Goal: Register for event/course

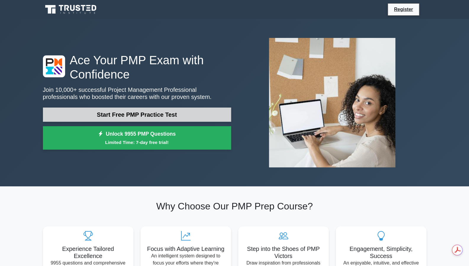
click at [159, 114] on link "Start Free PMP Practice Test" at bounding box center [137, 114] width 188 height 14
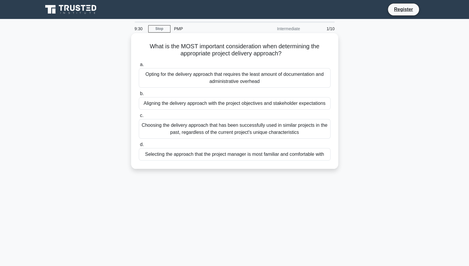
click at [216, 103] on div "Aligning the delivery approach with the project objectives and stakeholder expe…" at bounding box center [235, 103] width 192 height 12
click at [139, 96] on input "b. Aligning the delivery approach with the project objectives and stakeholder e…" at bounding box center [139, 94] width 0 height 4
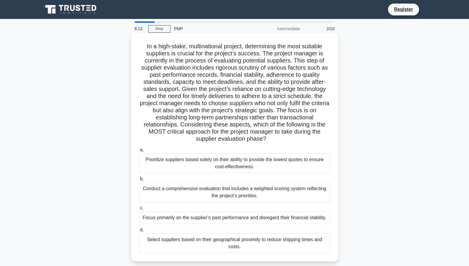
click at [265, 190] on div "Conduct a comprehensive evaluation that includes a weighted scoring system refl…" at bounding box center [235, 192] width 192 height 20
click at [139, 181] on input "b. Conduct a comprehensive evaluation that includes a weighted scoring system r…" at bounding box center [139, 179] width 0 height 4
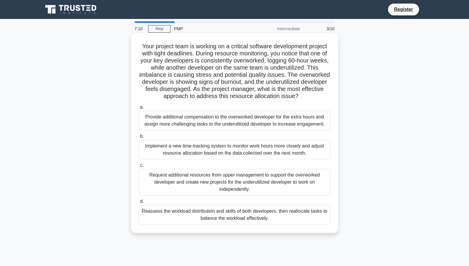
click at [276, 220] on div "Reassess the workload distribution and skills of both developers, then realloca…" at bounding box center [235, 215] width 192 height 20
click at [139, 203] on input "d. Reassess the workload distribution and skills of both developers, then reall…" at bounding box center [139, 201] width 0 height 4
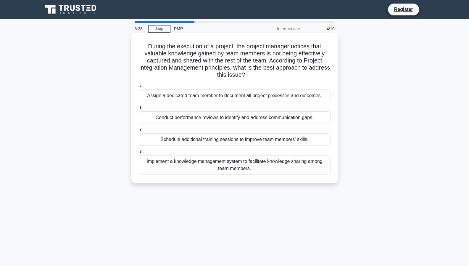
click at [263, 165] on div "Implement a knowledge management system to facilitate knowledge sharing among t…" at bounding box center [235, 165] width 192 height 20
click at [139, 153] on input "d. Implement a knowledge management system to facilitate knowledge sharing amon…" at bounding box center [139, 152] width 0 height 4
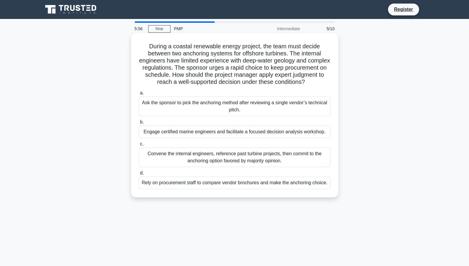
click at [253, 138] on div "Engage certified marine engineers and facilitate a focused decision analysis wo…" at bounding box center [235, 131] width 192 height 12
click at [139, 124] on input "b. Engage certified marine engineers and facilitate a focused decision analysis…" at bounding box center [139, 122] width 0 height 4
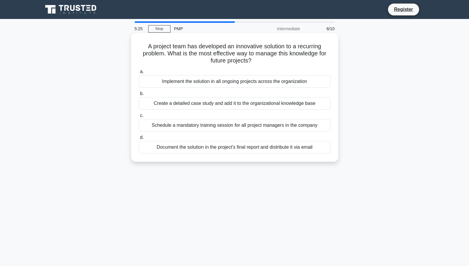
click at [275, 106] on div "Create a detailed case study and add it to the organizational knowledge base" at bounding box center [235, 103] width 192 height 12
click at [139, 96] on input "b. Create a detailed case study and add it to the organizational knowledge base" at bounding box center [139, 94] width 0 height 4
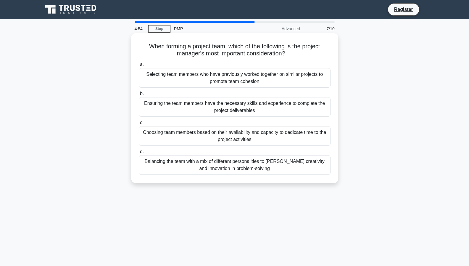
click at [247, 109] on div "Ensuring the team members have the necessary skills and experience to complete …" at bounding box center [235, 107] width 192 height 20
click at [139, 96] on input "b. Ensuring the team members have the necessary skills and experience to comple…" at bounding box center [139, 94] width 0 height 4
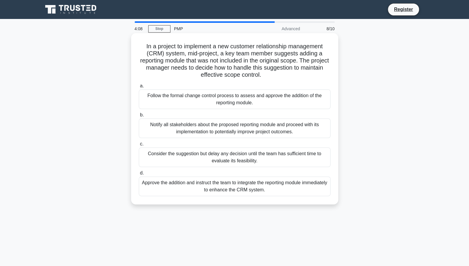
click at [251, 101] on div "Follow the formal change control process to assess and approve the addition of …" at bounding box center [235, 99] width 192 height 20
click at [139, 88] on input "a. Follow the formal change control process to assess and approve the addition …" at bounding box center [139, 86] width 0 height 4
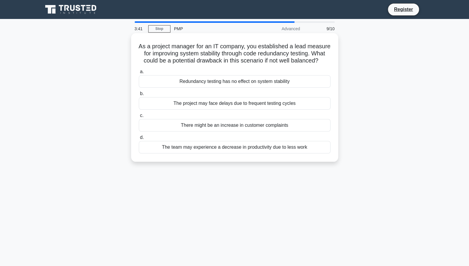
click at [284, 109] on div "The project may face delays due to frequent testing cycles" at bounding box center [235, 103] width 192 height 12
click at [139, 96] on input "b. The project may face delays due to frequent testing cycles" at bounding box center [139, 94] width 0 height 4
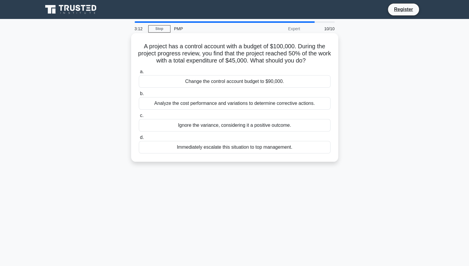
click at [287, 106] on div "Analyze the cost performance and variations to determine corrective actions." at bounding box center [235, 103] width 192 height 12
click at [139, 96] on input "b. Analyze the cost performance and variations to determine corrective actions." at bounding box center [139, 94] width 0 height 4
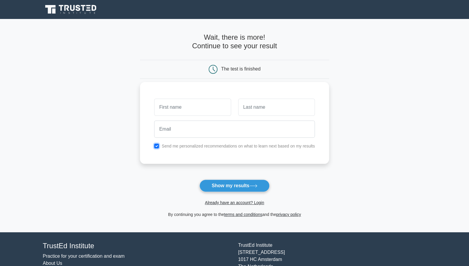
click at [158, 144] on input "checkbox" at bounding box center [156, 145] width 5 height 5
checkbox input "false"
click at [174, 108] on input "text" at bounding box center [192, 106] width 77 height 17
type input "Somi"
click at [263, 108] on input "text" at bounding box center [276, 106] width 77 height 17
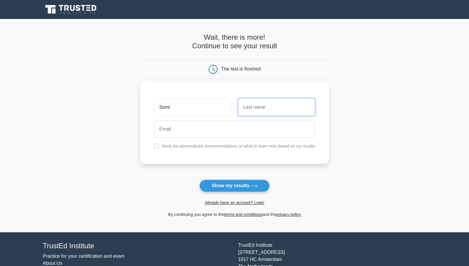
type input "Gbadamosi"
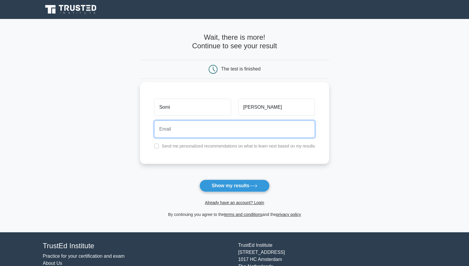
click at [263, 127] on input "email" at bounding box center [234, 128] width 161 height 17
type input "Somi.Gbadamosi@Cenovus.com"
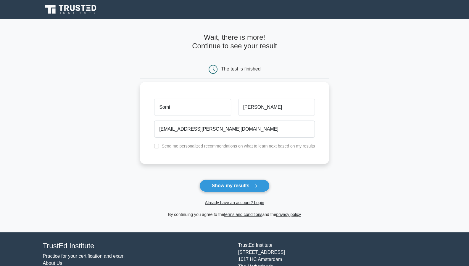
click at [190, 145] on label "Send me personalized recommendations on what to learn next based on my results" at bounding box center [237, 145] width 153 height 5
click at [160, 146] on div "Send me personalized recommendations on what to learn next based on my results" at bounding box center [235, 145] width 168 height 7
click at [156, 145] on input "checkbox" at bounding box center [156, 145] width 5 height 5
checkbox input "true"
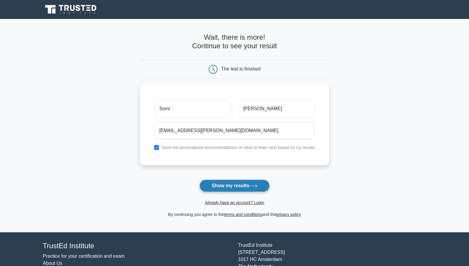
click at [235, 187] on button "Show my results" at bounding box center [234, 185] width 70 height 12
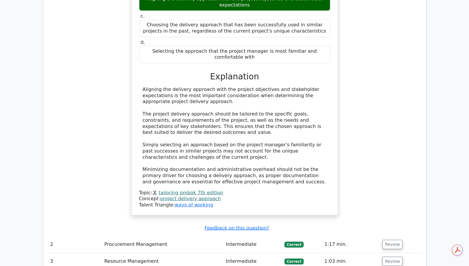
scroll to position [643, 0]
